Goal: Information Seeking & Learning: Learn about a topic

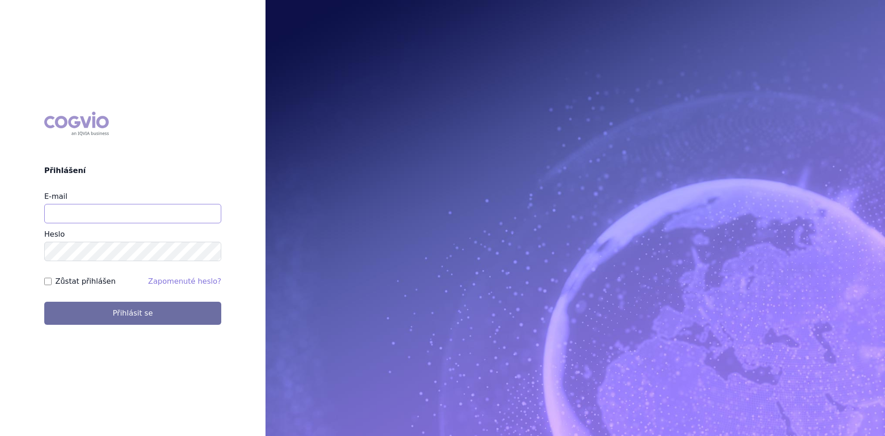
click at [173, 219] on input "E-mail" at bounding box center [132, 213] width 177 height 19
type input "gabriela.volfova@abbvie.com"
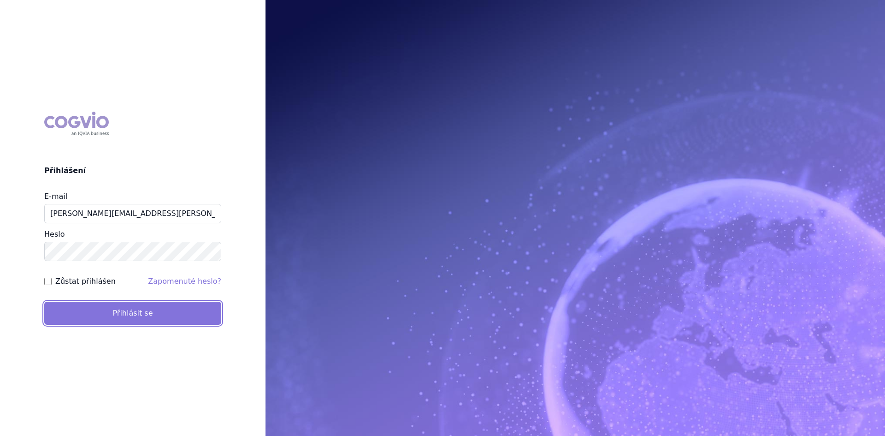
click at [162, 313] on button "Přihlásit se" at bounding box center [132, 313] width 177 height 23
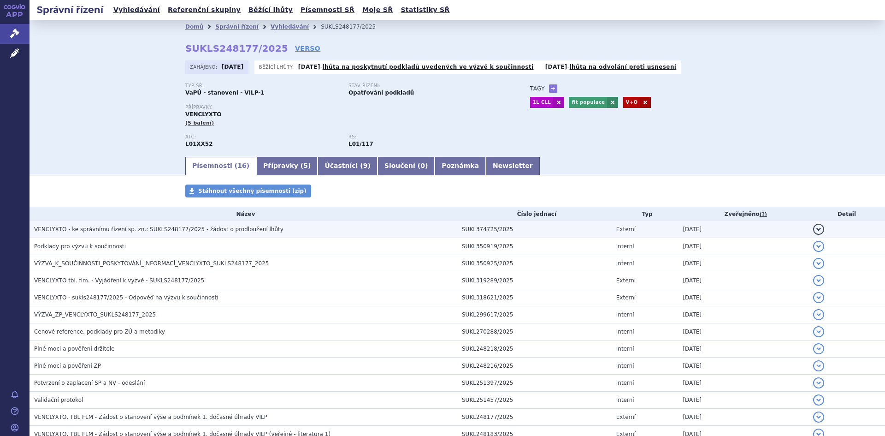
click at [170, 232] on span "VENCLYXTO - ke správnímu řízení sp. zn.: SUKLS248177/2025 - žádost o prodloužen…" at bounding box center [158, 229] width 249 height 6
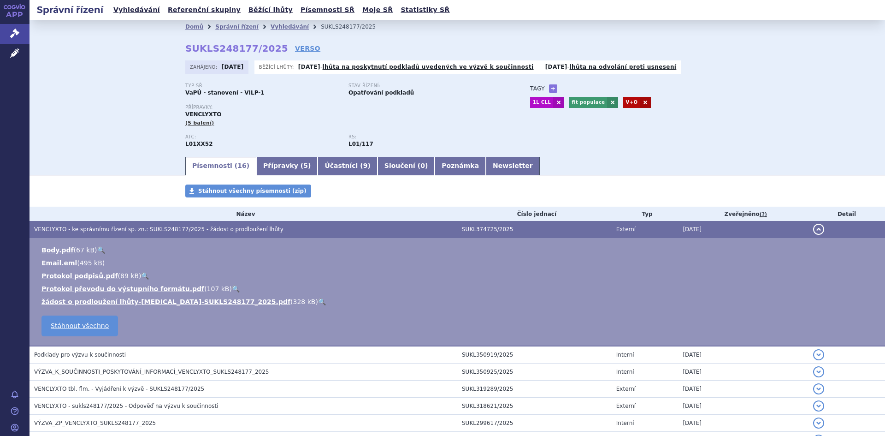
click at [318, 299] on link "🔍" at bounding box center [322, 301] width 8 height 7
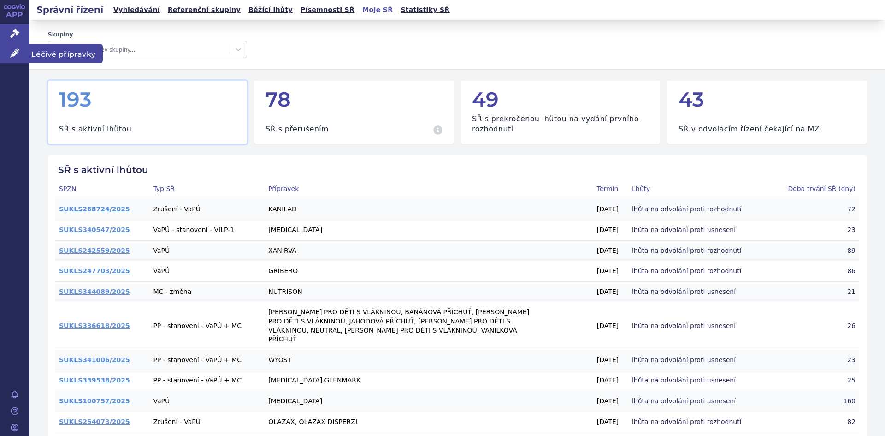
click at [4, 52] on link "Léčivé přípravky" at bounding box center [15, 53] width 30 height 19
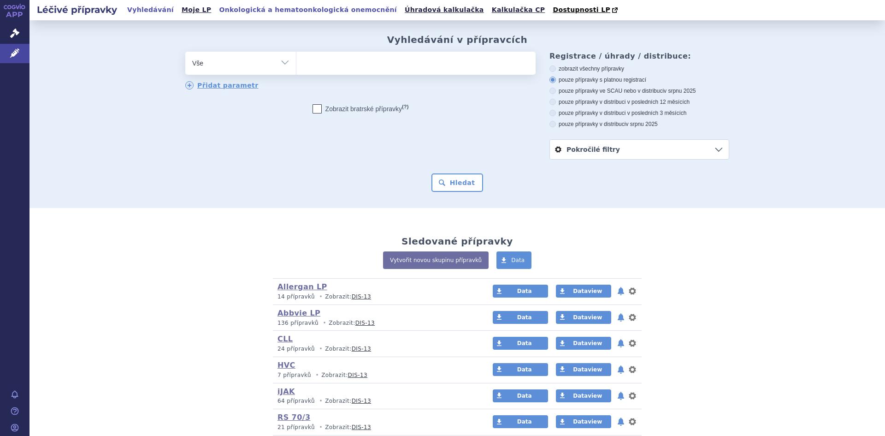
click at [260, 14] on link "Onkologická a hematoonkologická onemocnění" at bounding box center [308, 10] width 184 height 12
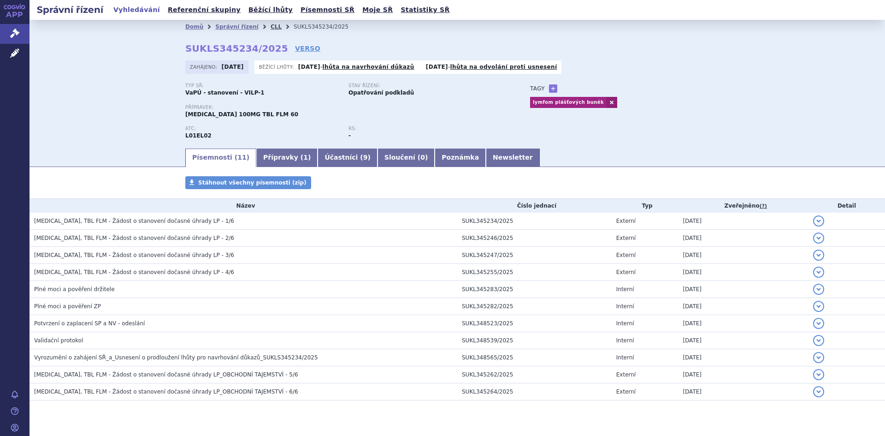
click at [271, 29] on link "CLL" at bounding box center [276, 27] width 11 height 6
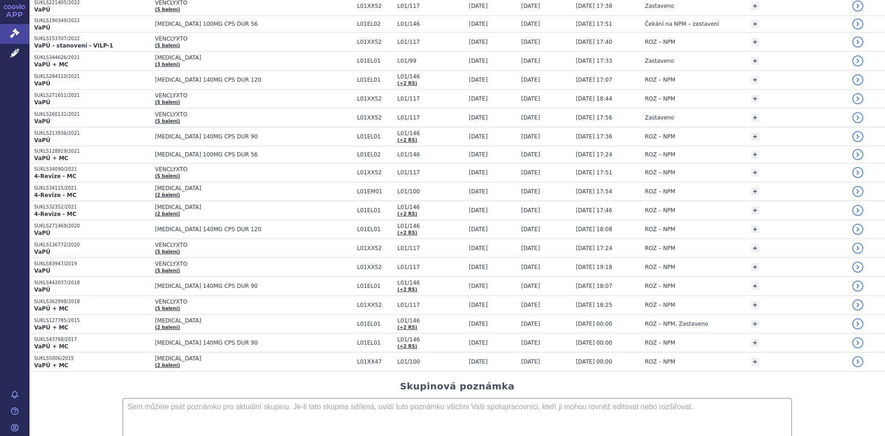
scroll to position [553, 0]
